Goal: Find contact information: Find contact information

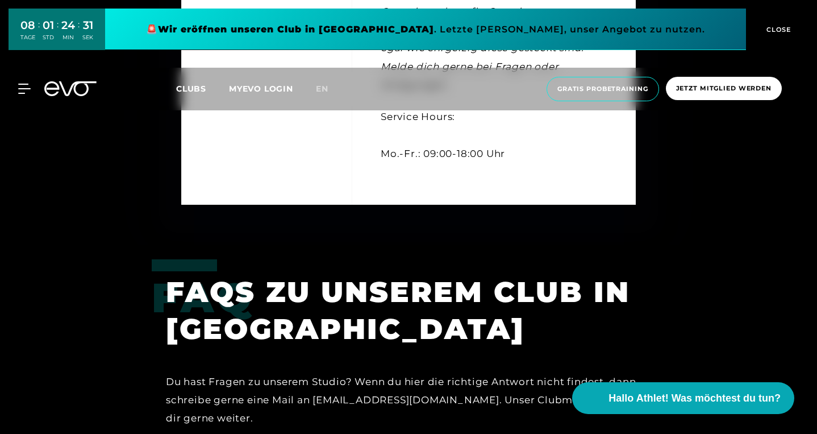
scroll to position [3170, 0]
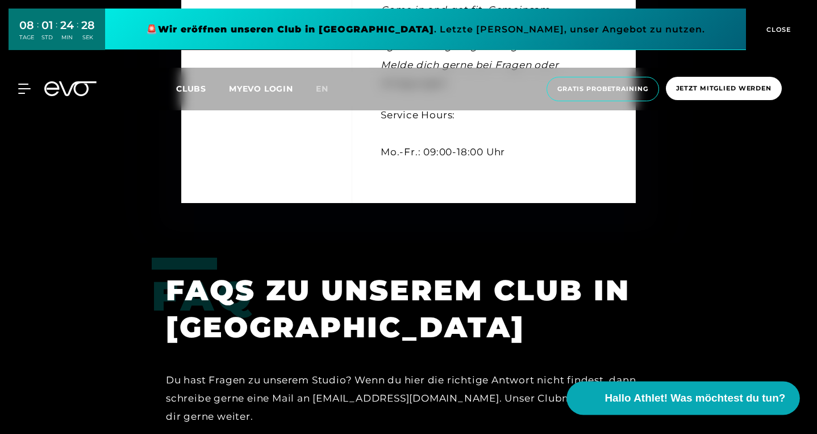
click at [660, 398] on span "Hallo Athlet! Was möchtest du tun?" at bounding box center [695, 398] width 181 height 16
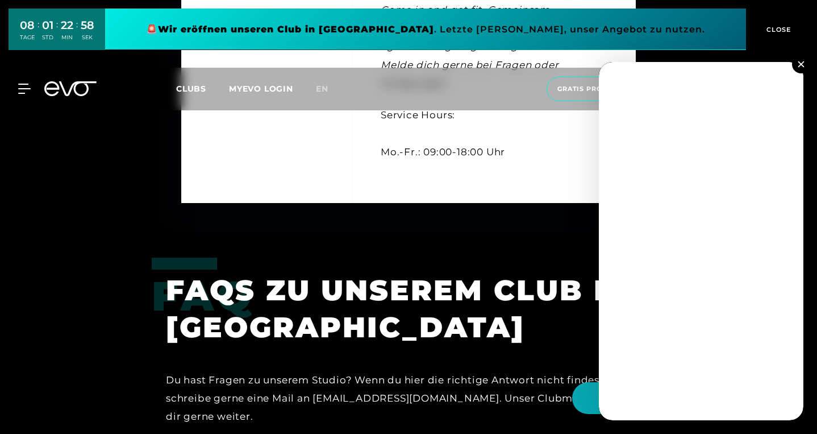
click at [802, 66] on img at bounding box center [801, 64] width 6 height 6
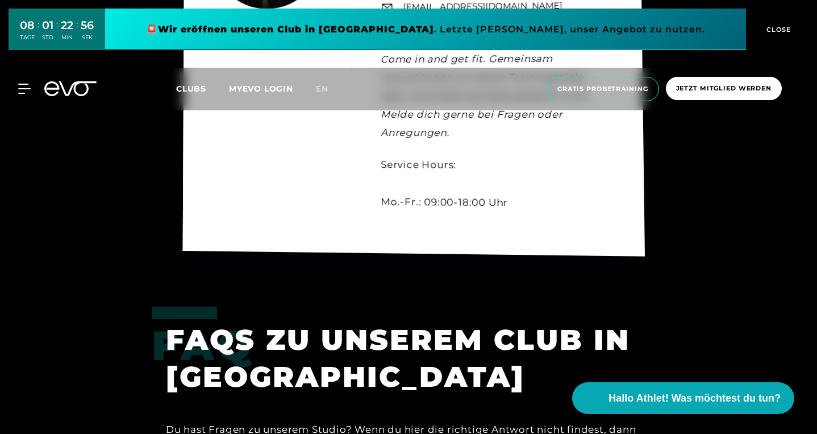
scroll to position [3118, 0]
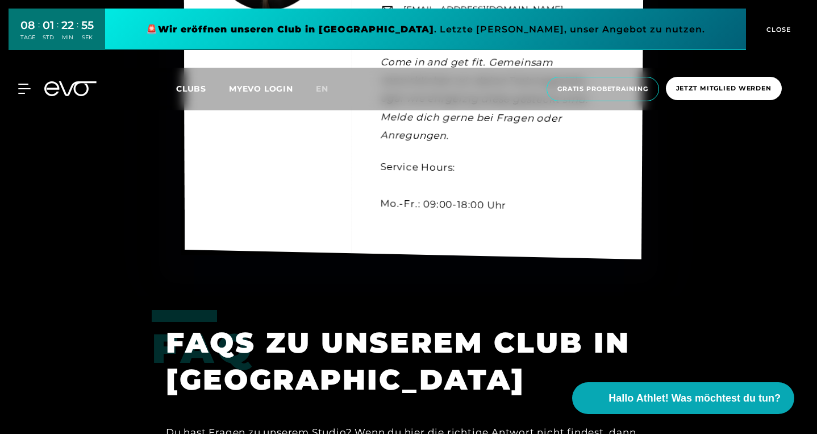
click at [476, 16] on link "[EMAIL_ADDRESS][DOMAIN_NAME]" at bounding box center [483, 9] width 160 height 13
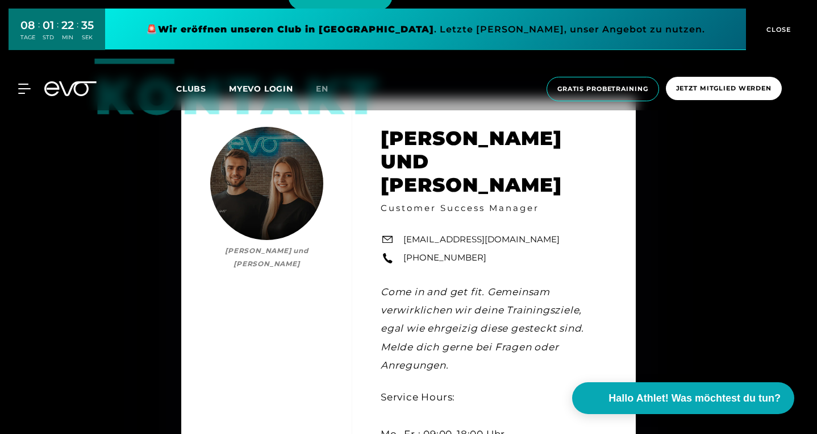
scroll to position [2874, 0]
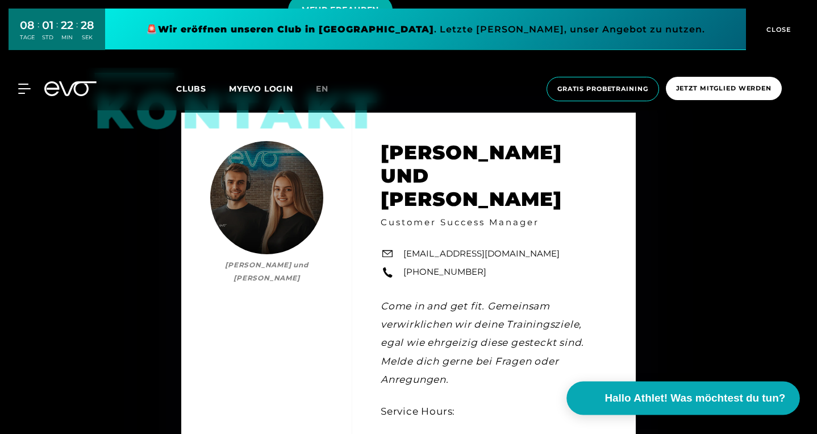
click at [643, 401] on span "Hallo Athlet! Was möchtest du tun?" at bounding box center [695, 398] width 181 height 16
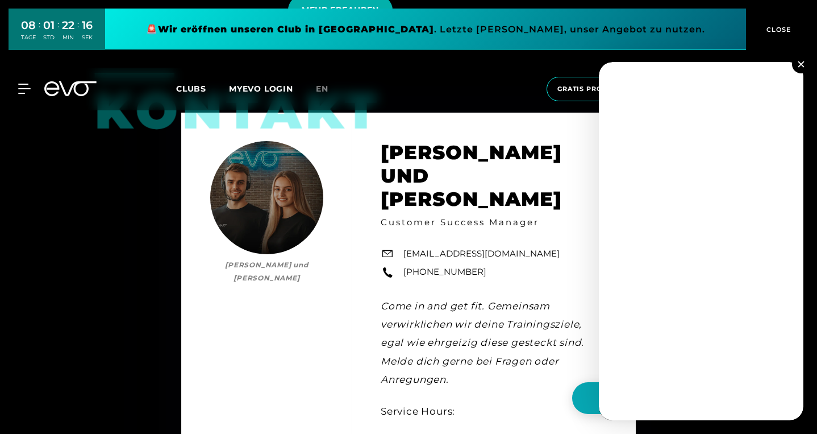
click at [537, 33] on div "MEHR ERFAHREN" at bounding box center [476, 10] width 377 height 46
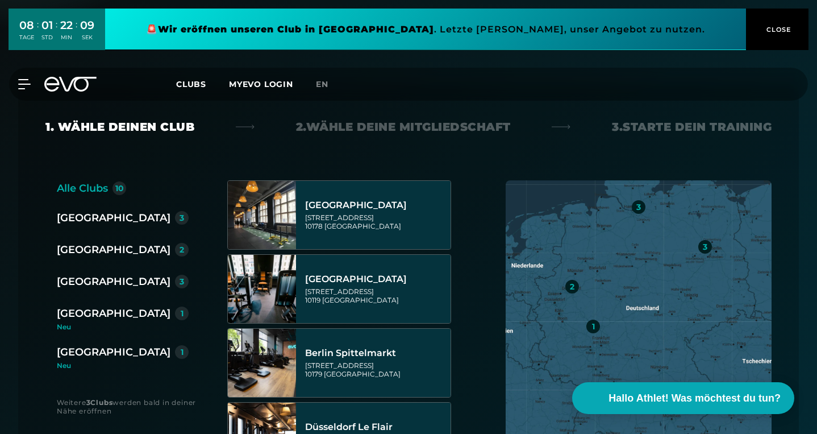
scroll to position [219, 0]
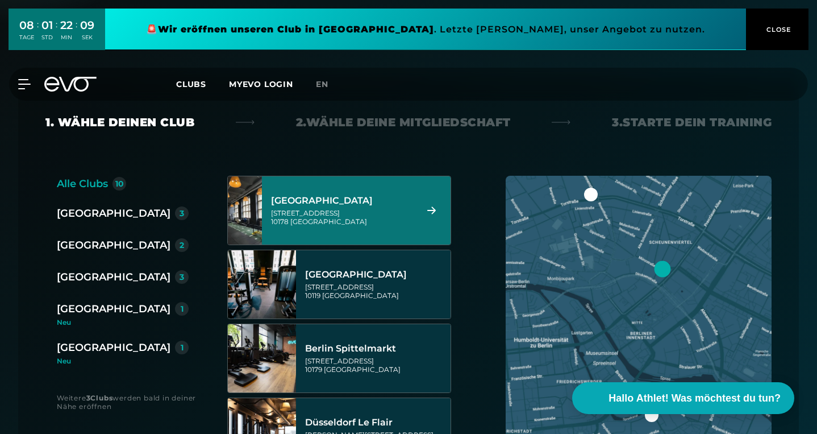
click at [78, 269] on div "[GEOGRAPHIC_DATA]" at bounding box center [114, 277] width 114 height 16
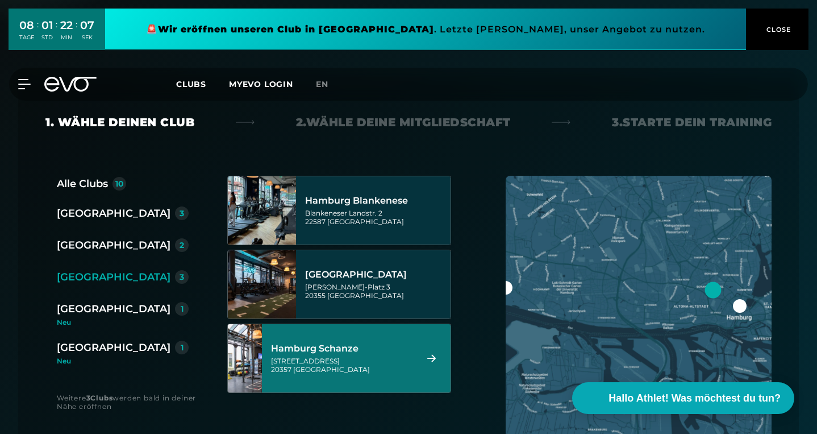
click at [346, 356] on div "[STREET_ADDRESS]" at bounding box center [342, 364] width 142 height 17
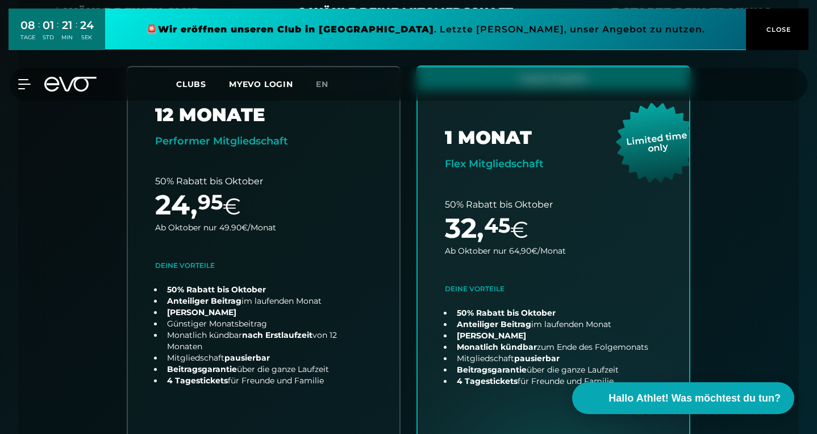
scroll to position [0, 0]
